Goal: Task Accomplishment & Management: Manage account settings

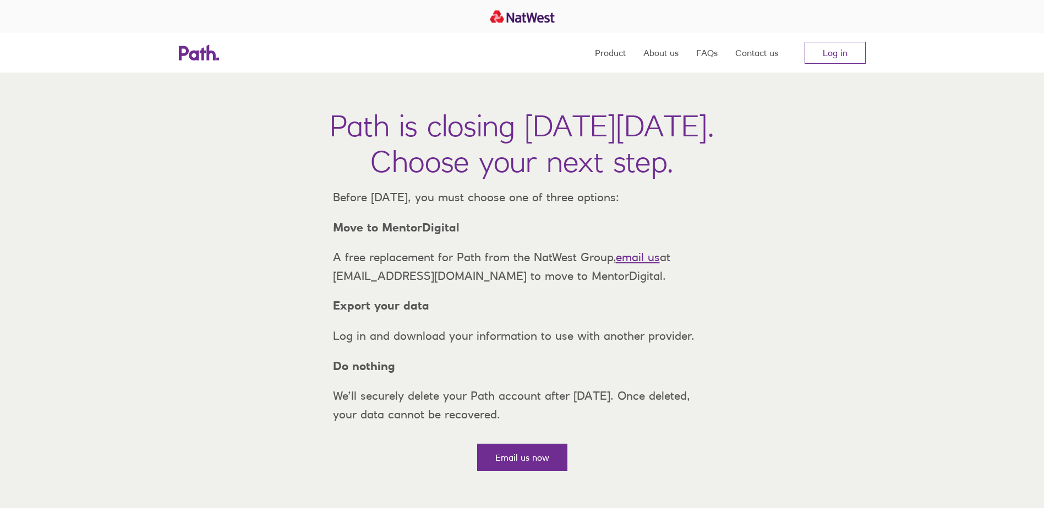
click at [846, 41] on nav "Product About us FAQs Contact us Log in" at bounding box center [730, 53] width 271 height 40
click at [842, 52] on link "Log in" at bounding box center [835, 53] width 61 height 22
click at [843, 54] on link "Log in" at bounding box center [835, 53] width 61 height 22
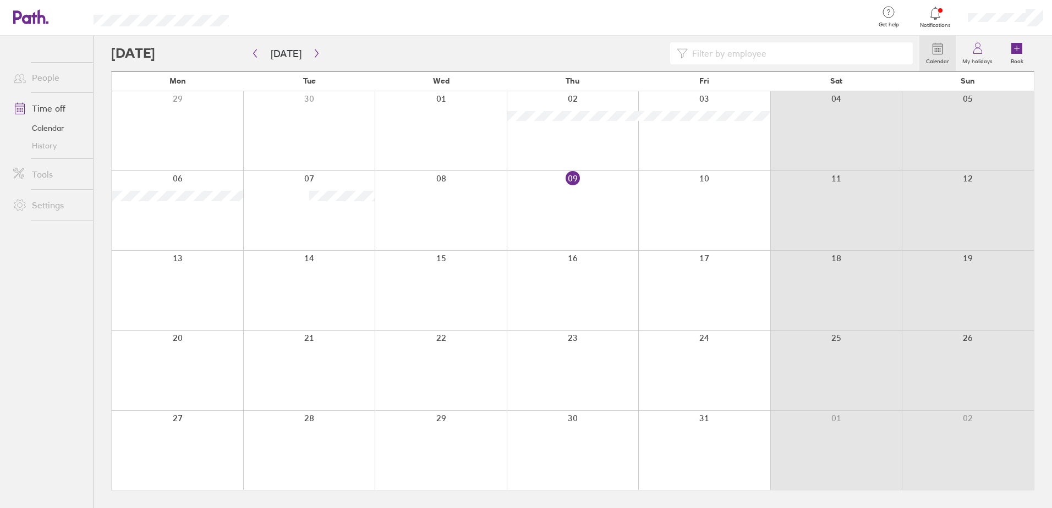
click at [934, 20] on div at bounding box center [936, 13] width 36 height 15
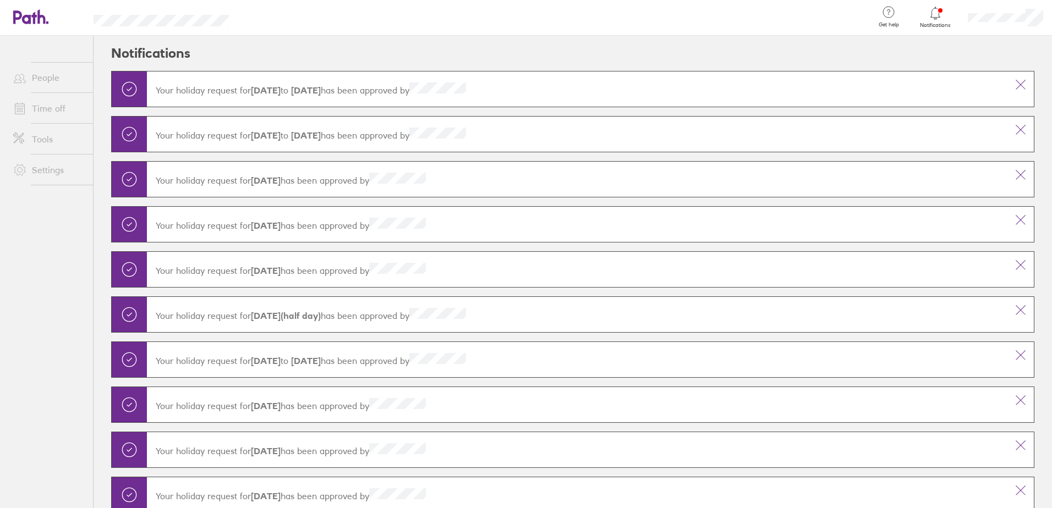
click at [986, 55] on header "Notifications" at bounding box center [572, 53] width 923 height 35
click at [70, 86] on link "People" at bounding box center [48, 78] width 89 height 22
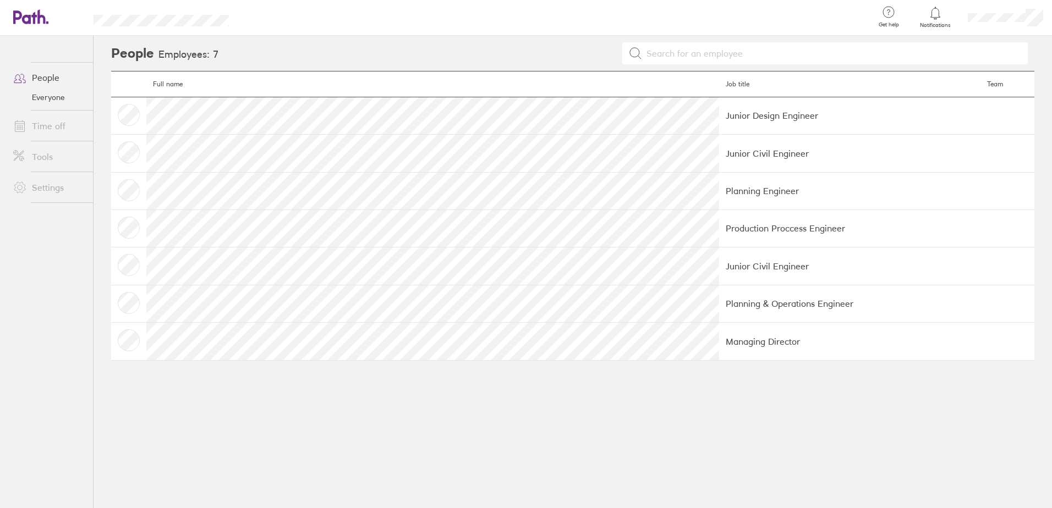
click at [64, 123] on link "Time off" at bounding box center [48, 126] width 89 height 22
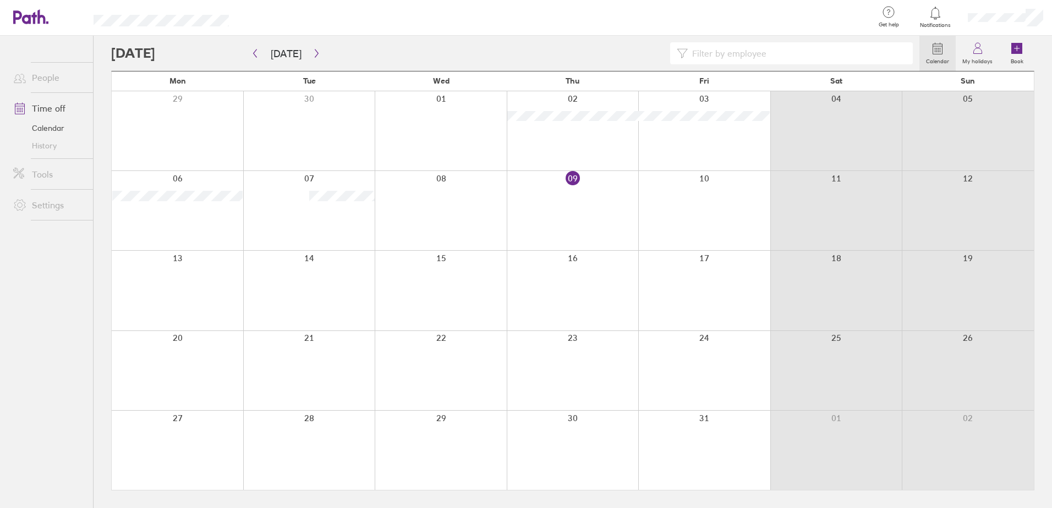
click at [61, 148] on link "History" at bounding box center [48, 146] width 89 height 18
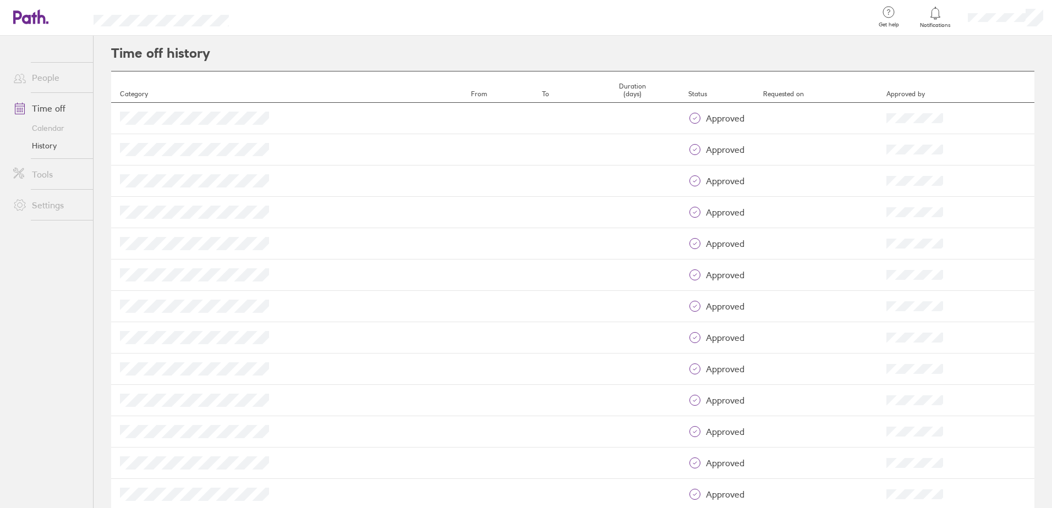
click at [62, 128] on link "Calendar" at bounding box center [48, 128] width 89 height 18
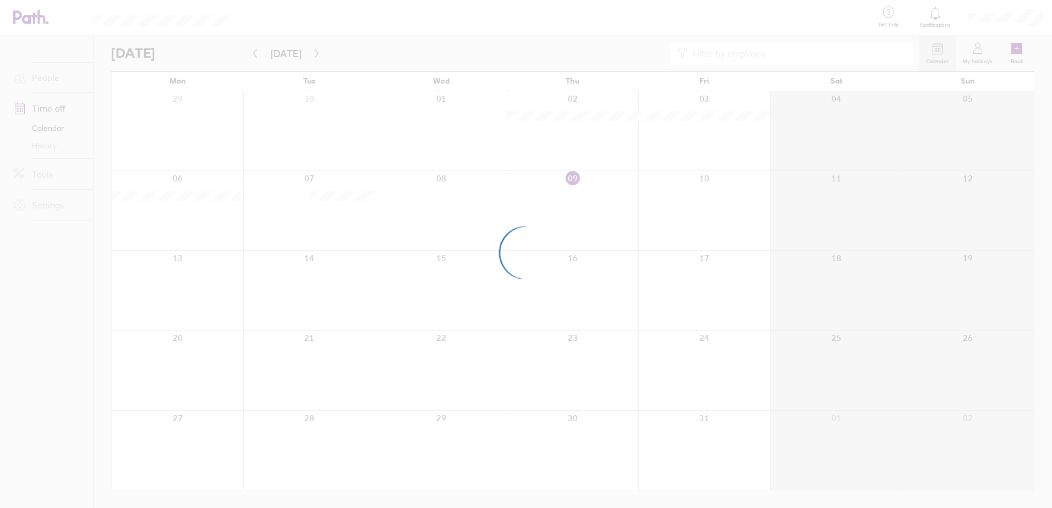
click at [55, 155] on div at bounding box center [526, 254] width 1052 height 508
click at [56, 146] on div at bounding box center [526, 254] width 1052 height 508
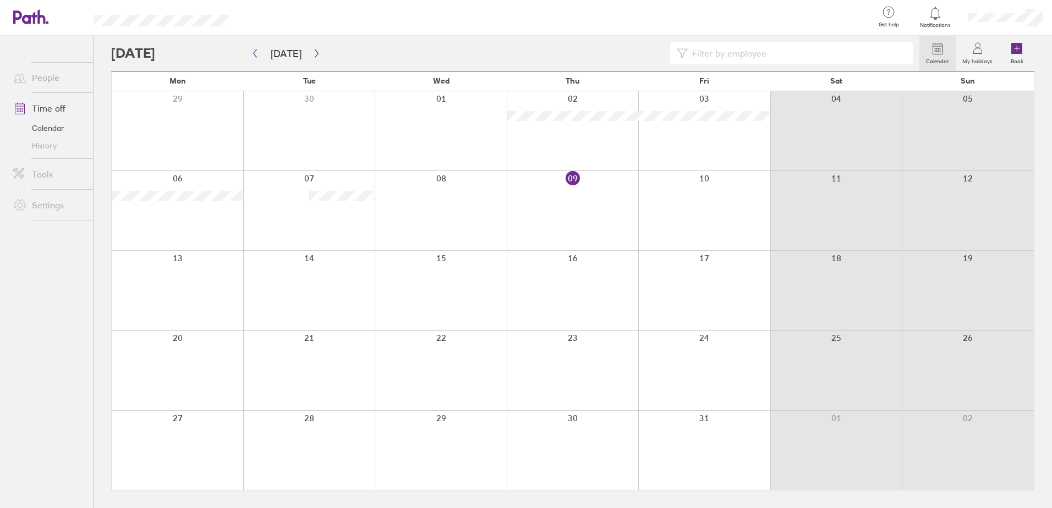
click at [56, 146] on link "History" at bounding box center [48, 146] width 89 height 18
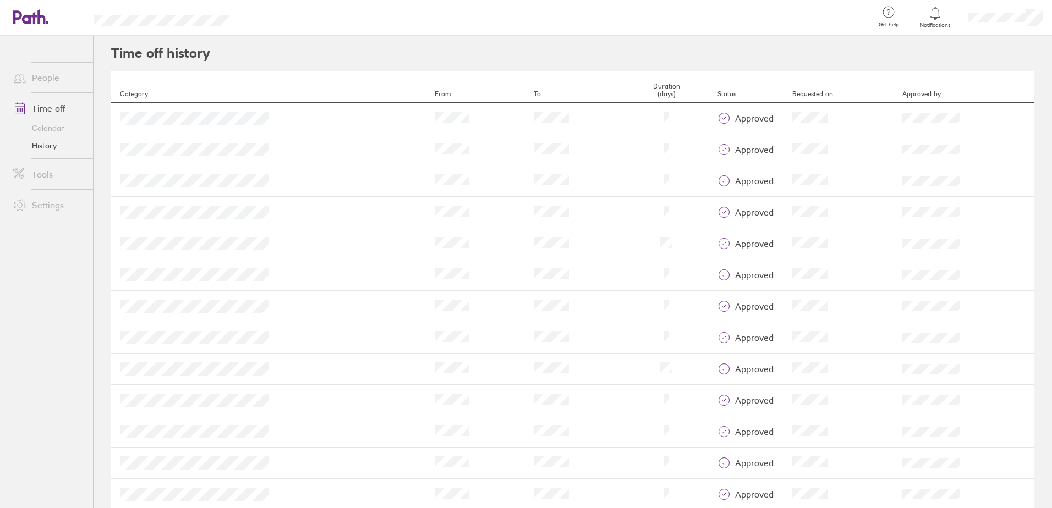
click at [46, 180] on link "Tools" at bounding box center [48, 174] width 89 height 22
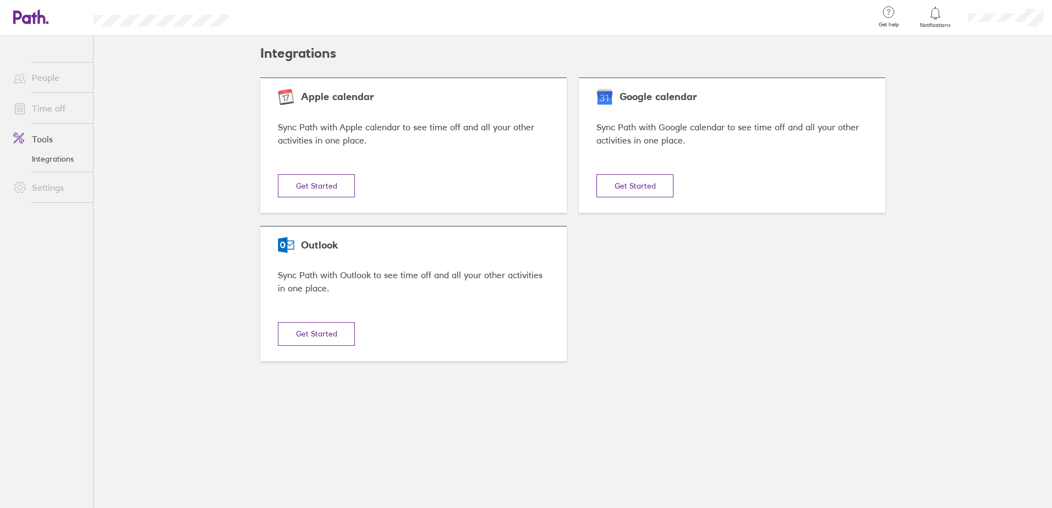
click at [51, 192] on link "Settings" at bounding box center [48, 188] width 89 height 22
